Goal: Information Seeking & Learning: Learn about a topic

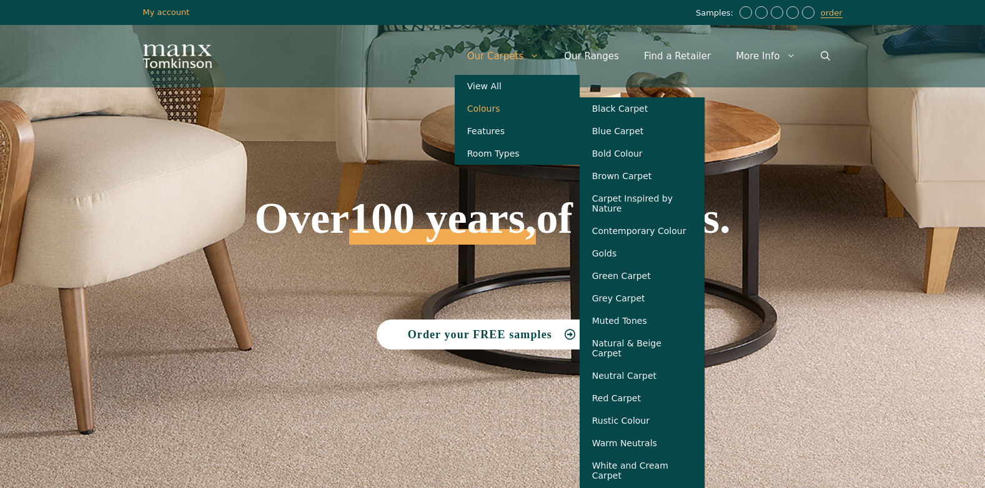
click at [503, 111] on link "Colours" at bounding box center [517, 108] width 125 height 22
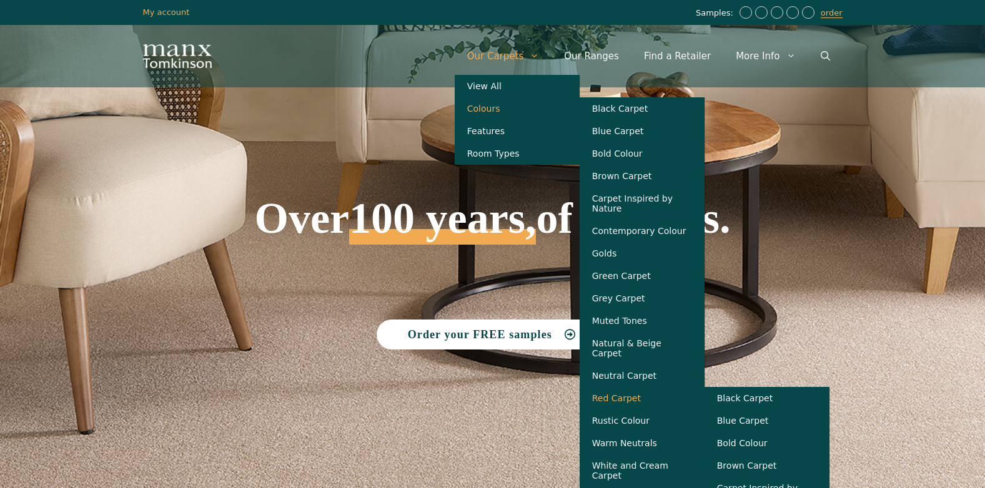
click at [634, 408] on link "Red Carpet" at bounding box center [641, 398] width 125 height 22
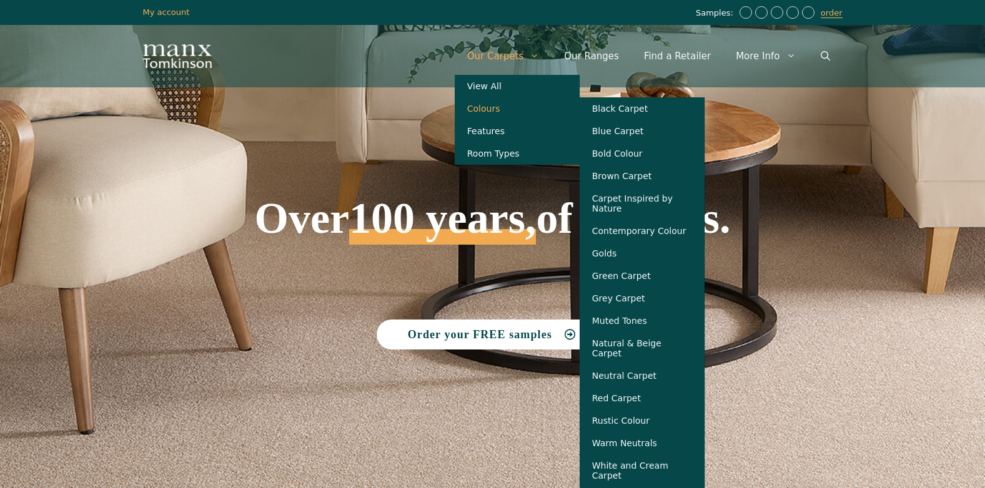
click at [507, 107] on link "Colours" at bounding box center [517, 108] width 125 height 22
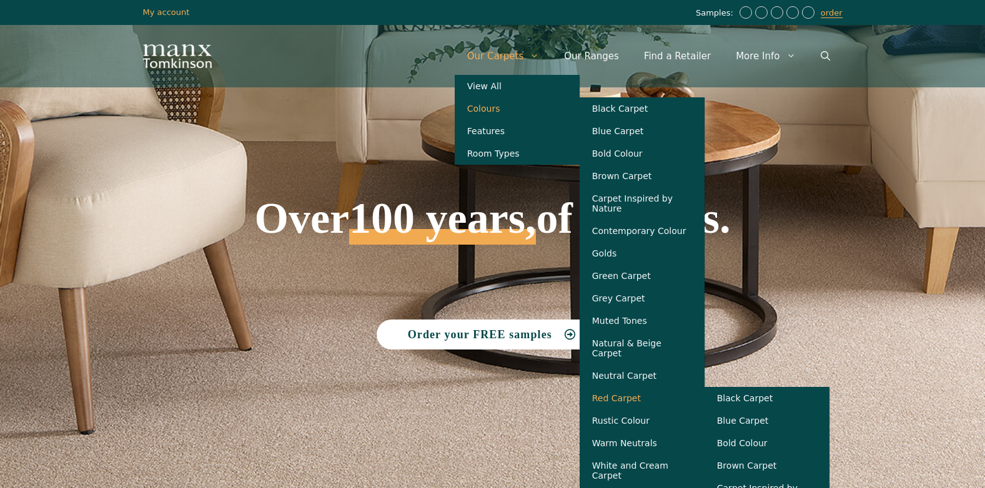
click at [646, 400] on link "Red Carpet" at bounding box center [641, 398] width 125 height 22
